Goal: Check status: Check status

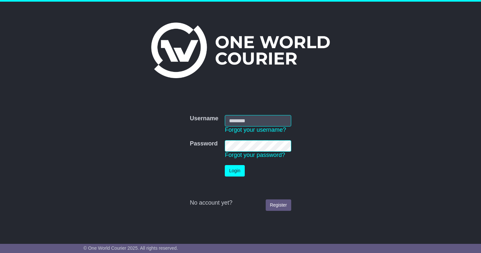
type input "**********"
click at [238, 168] on button "Login" at bounding box center [235, 170] width 20 height 11
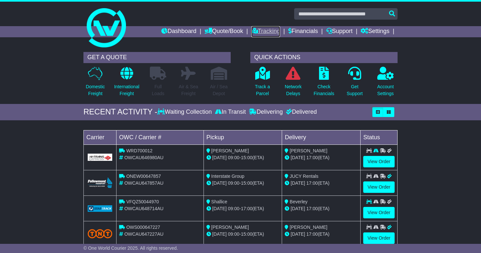
click at [257, 27] on link "Tracking" at bounding box center [265, 31] width 29 height 11
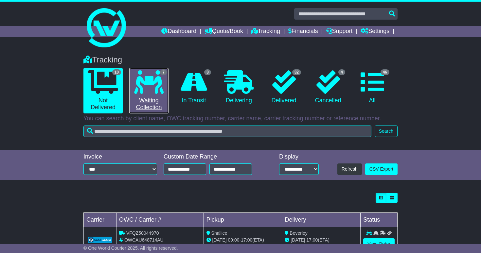
click at [156, 90] on icon at bounding box center [148, 82] width 29 height 24
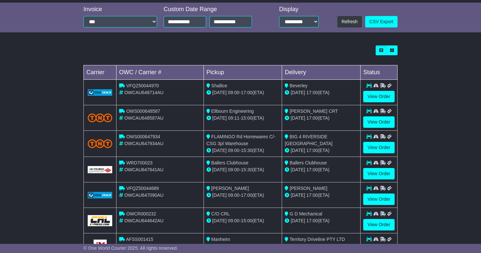
scroll to position [177, 0]
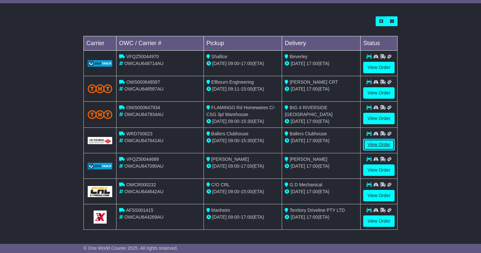
click at [370, 144] on link "View Order" at bounding box center [378, 144] width 31 height 11
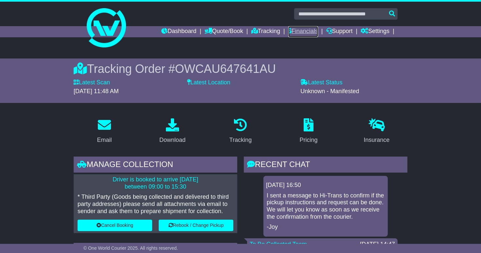
click at [310, 31] on link "Financials" at bounding box center [303, 31] width 30 height 11
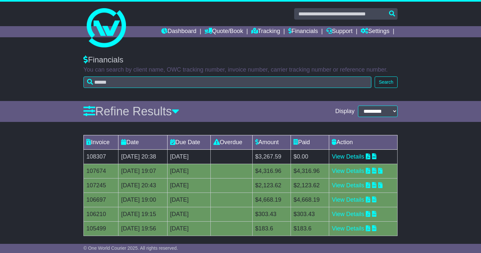
scroll to position [6, 0]
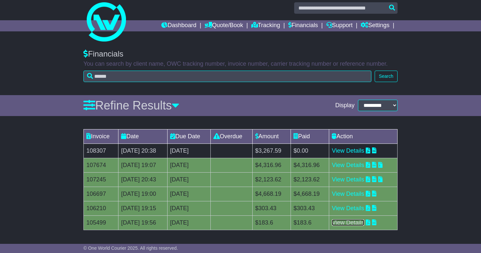
click at [360, 222] on link "View Details" at bounding box center [348, 222] width 32 height 7
click at [362, 206] on link "View Details" at bounding box center [348, 208] width 32 height 7
click at [357, 191] on link "View Details" at bounding box center [348, 194] width 32 height 7
click at [213, 30] on link "Quote/Book" at bounding box center [223, 25] width 39 height 11
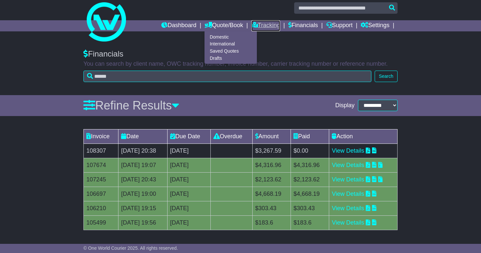
click at [268, 28] on link "Tracking" at bounding box center [265, 25] width 29 height 11
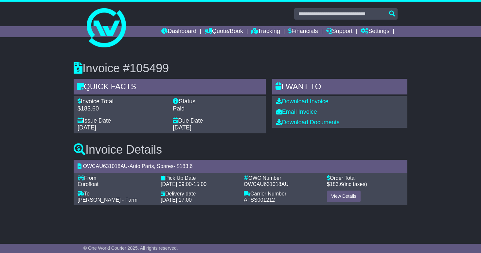
click at [333, 183] on span "183.6" at bounding box center [336, 185] width 13 height 6
click at [330, 183] on span "183.6" at bounding box center [336, 185] width 13 height 6
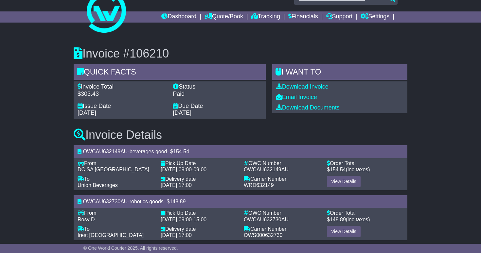
scroll to position [23, 0]
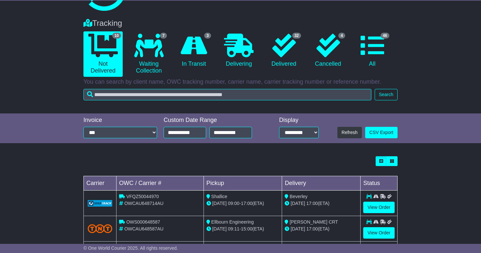
scroll to position [39, 0]
